Goal: Task Accomplishment & Management: Manage account settings

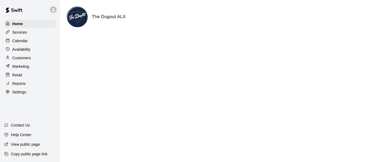
click at [24, 41] on p "Calendar" at bounding box center [20, 40] width 16 height 5
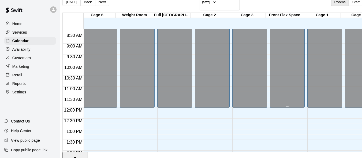
scroll to position [171, 250]
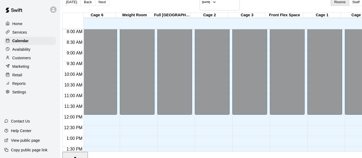
click at [22, 95] on p "Settings" at bounding box center [19, 92] width 14 height 5
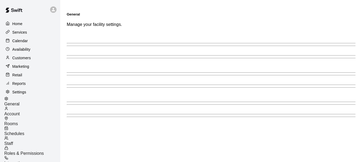
select select "**"
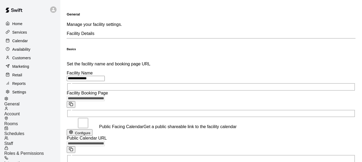
scroll to position [1174, 0]
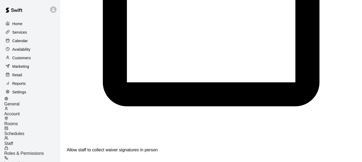
drag, startPoint x: 34, startPoint y: 130, endPoint x: 34, endPoint y: 124, distance: 5.6
click at [24, 132] on span "Schedules" at bounding box center [14, 134] width 20 height 5
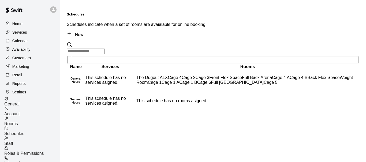
click at [148, 70] on td "The Dugout ALX Cage 4 Cage 2 Cage 3 Front Flex Space Full Back Arena Cage 4 A C…" at bounding box center [247, 80] width 223 height 20
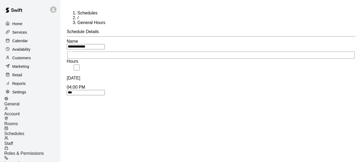
scroll to position [27, 0]
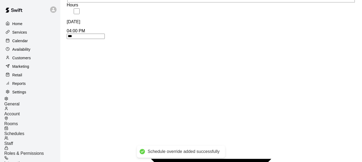
scroll to position [57, 0]
